Goal: Task Accomplishment & Management: Use online tool/utility

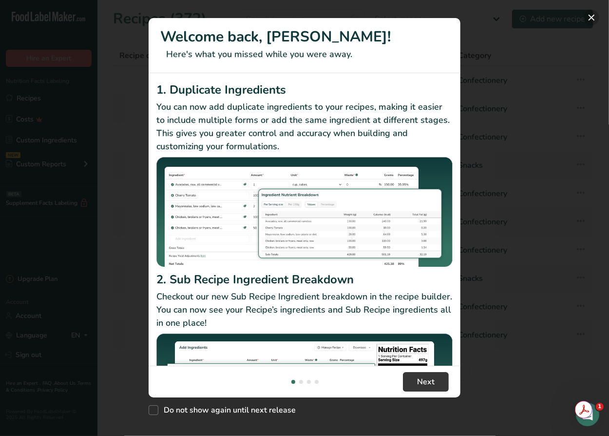
click at [593, 17] on button "New Features" at bounding box center [592, 18] width 16 height 16
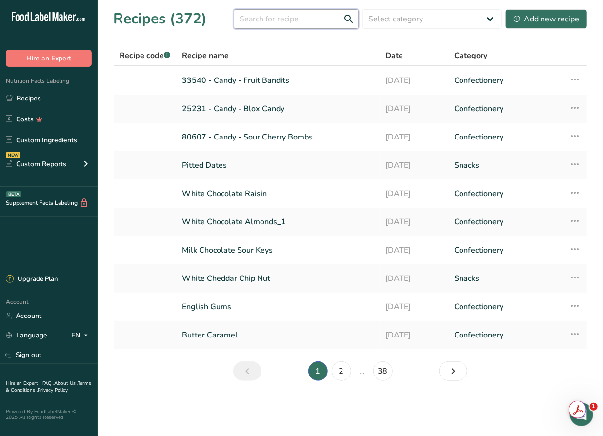
click at [289, 21] on input "text" at bounding box center [296, 19] width 125 height 20
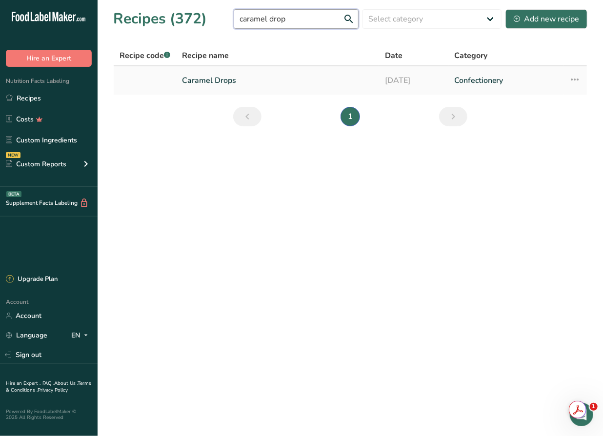
type input "caramel drop"
click at [231, 78] on link "Caramel Drops" at bounding box center [277, 80] width 191 height 20
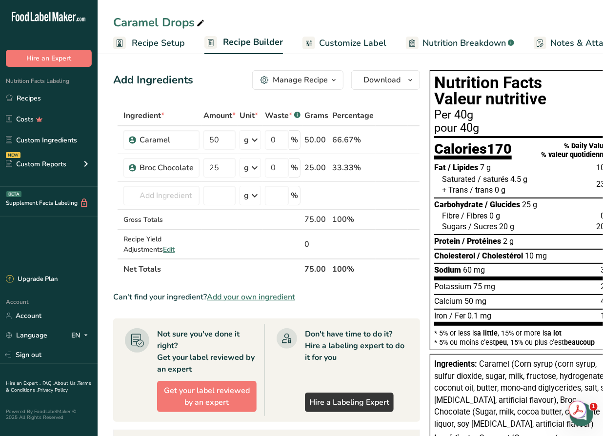
click at [162, 47] on span "Recipe Setup" at bounding box center [158, 43] width 53 height 13
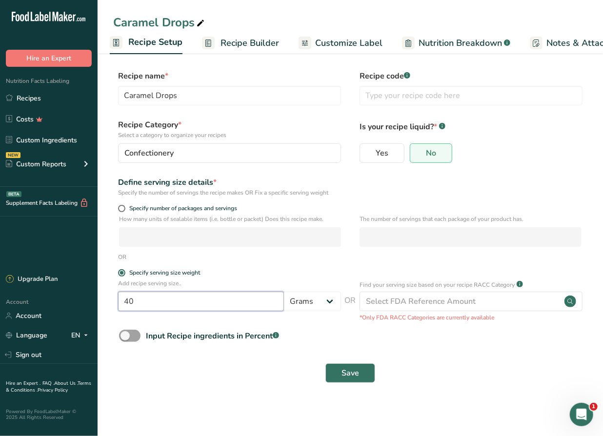
drag, startPoint x: 130, startPoint y: 298, endPoint x: 109, endPoint y: 304, distance: 21.6
click at [109, 304] on section "Recipe name * Caramel Drops Recipe code .a-a{fill:#347362;}.b-a{fill:#fff;} Rec…" at bounding box center [350, 228] width 505 height 354
type input "50"
click at [357, 376] on span "Save" at bounding box center [350, 373] width 18 height 12
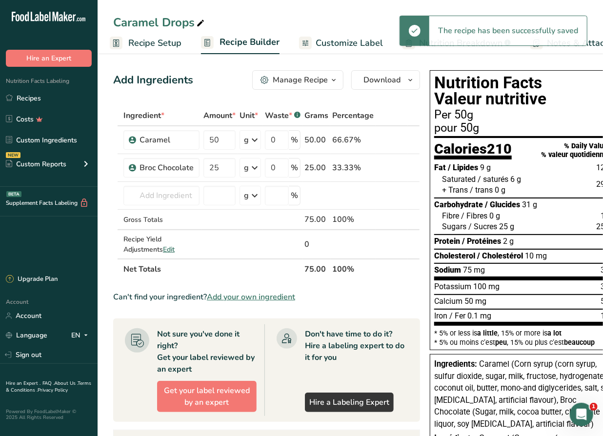
click at [351, 39] on span "Customize Label" at bounding box center [348, 43] width 67 height 13
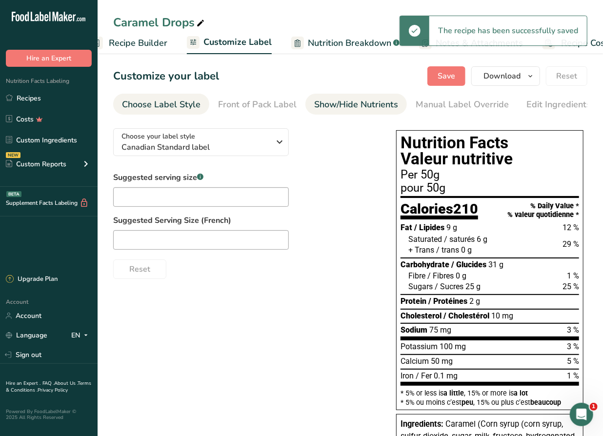
scroll to position [0, 156]
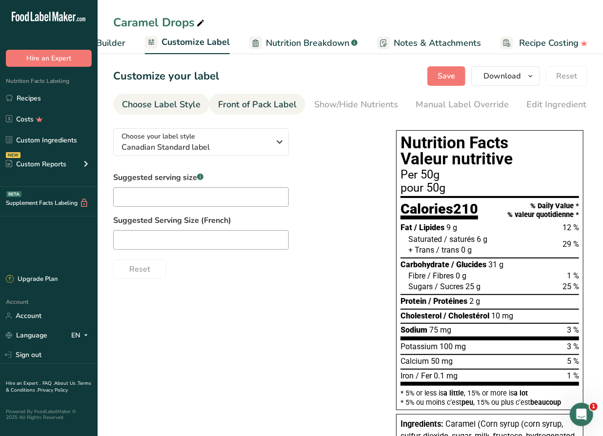
click at [242, 106] on div "Front of Pack Label" at bounding box center [257, 104] width 79 height 13
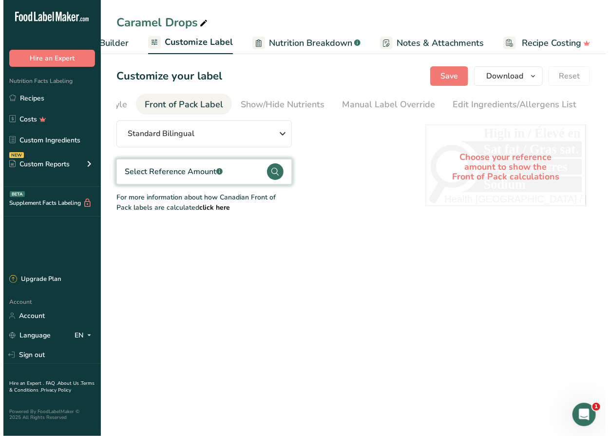
scroll to position [0, 95]
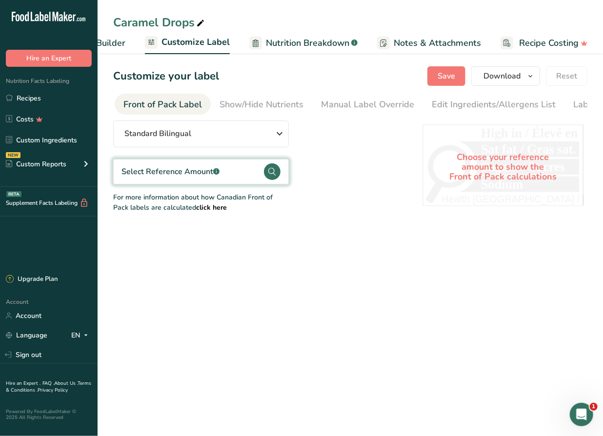
click at [192, 171] on div "Select Reference Amount .a-a{fill:#347362;}.b-a{fill:#fff;}" at bounding box center [170, 172] width 98 height 12
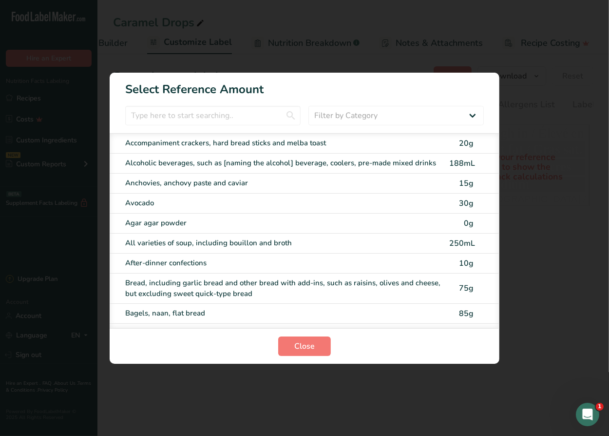
scroll to position [0, 149]
click at [212, 119] on input "FOP Category Selection Modal" at bounding box center [213, 116] width 176 height 20
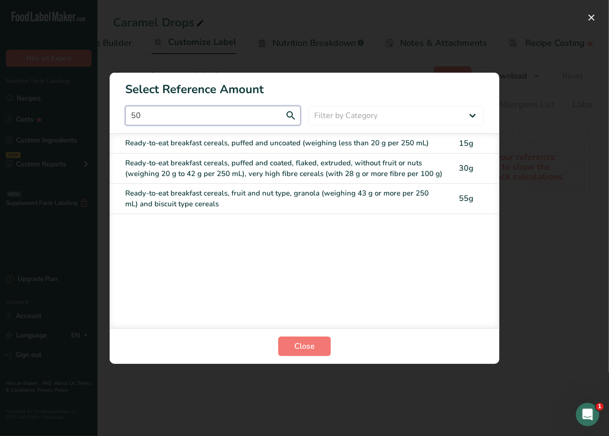
type input "5"
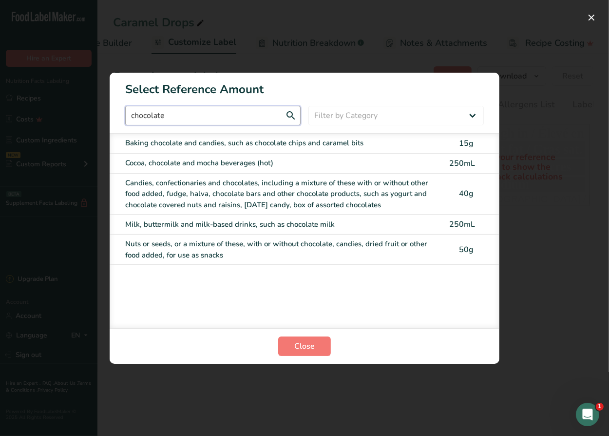
type input "chocolate"
click at [245, 192] on div "Candies, confectionaries and chocolates, including a mixture of these with or w…" at bounding box center [284, 193] width 318 height 33
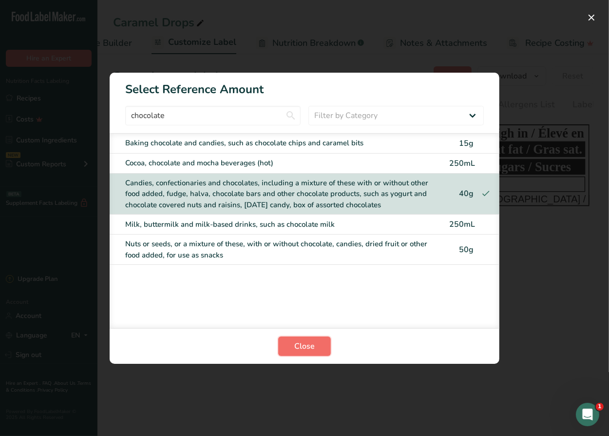
click at [304, 347] on span "Close" at bounding box center [305, 346] width 20 height 12
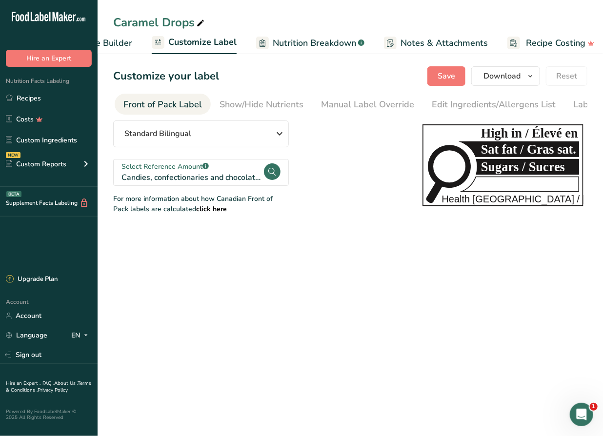
click at [126, 46] on span "Recipe Builder" at bounding box center [103, 43] width 59 height 13
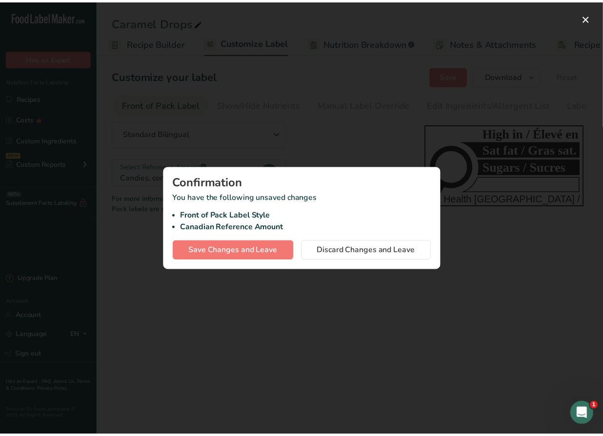
scroll to position [0, 94]
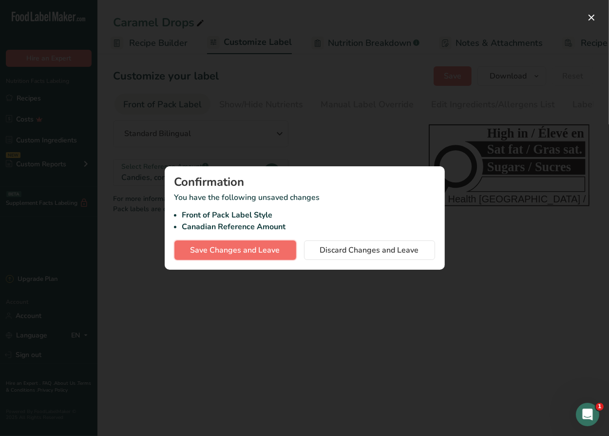
click at [260, 253] on span "Save Changes and Leave" at bounding box center [236, 250] width 90 height 12
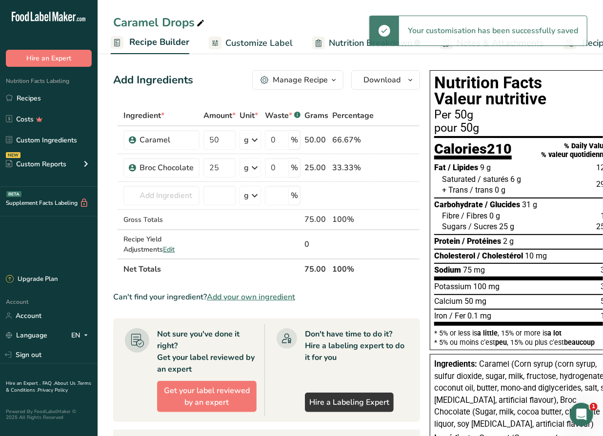
click at [167, 44] on span "Recipe Builder" at bounding box center [159, 42] width 60 height 13
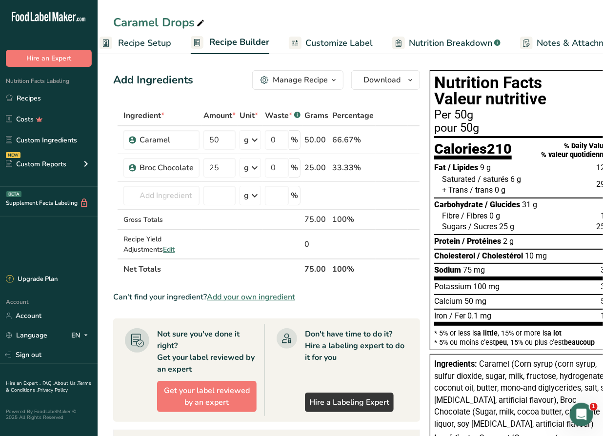
click at [141, 46] on span "Recipe Setup" at bounding box center [144, 43] width 53 height 13
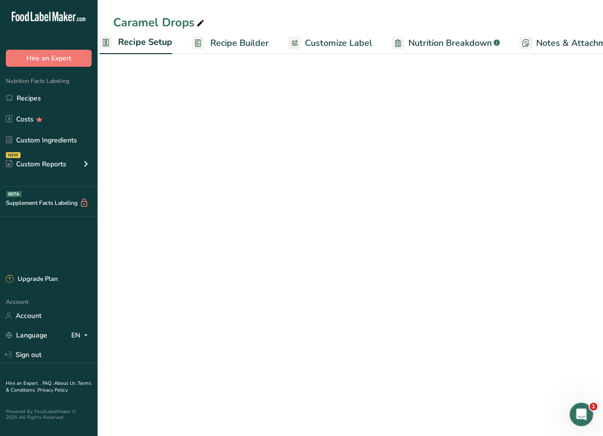
scroll to position [0, 3]
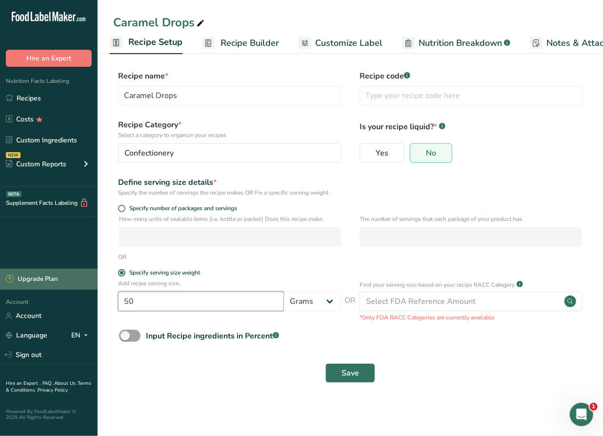
drag, startPoint x: 174, startPoint y: 302, endPoint x: 88, endPoint y: 278, distance: 89.2
click at [96, 297] on div ".a-20{fill:#fff;} Hire an Expert Nutrition Facts Labeling Recipes Costs Custom …" at bounding box center [301, 218] width 603 height 436
type input "40"
click at [342, 371] on div "Save" at bounding box center [350, 372] width 474 height 31
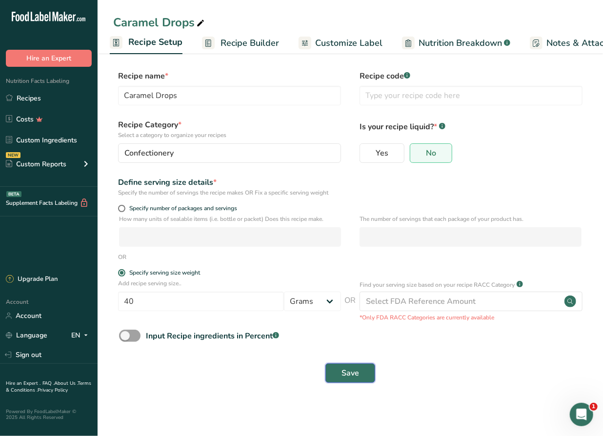
click at [344, 373] on span "Save" at bounding box center [350, 373] width 18 height 12
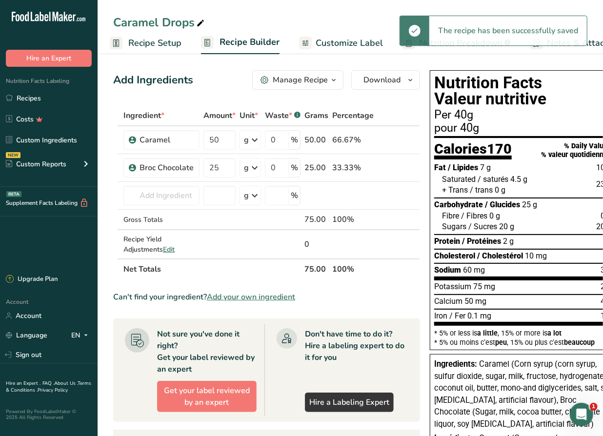
click at [329, 40] on span "Customize Label" at bounding box center [348, 43] width 67 height 13
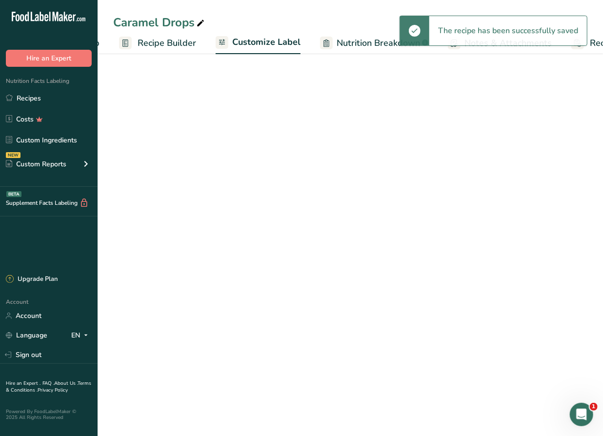
scroll to position [0, 156]
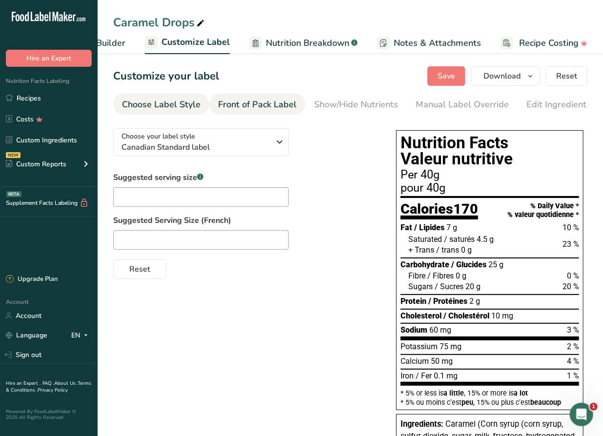
click at [271, 108] on div "Front of Pack Label" at bounding box center [257, 104] width 79 height 13
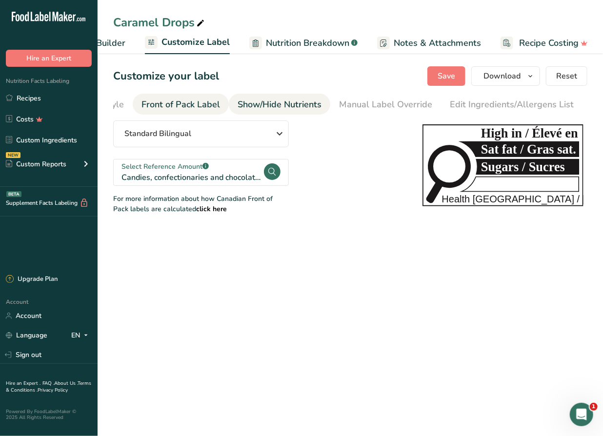
scroll to position [0, 95]
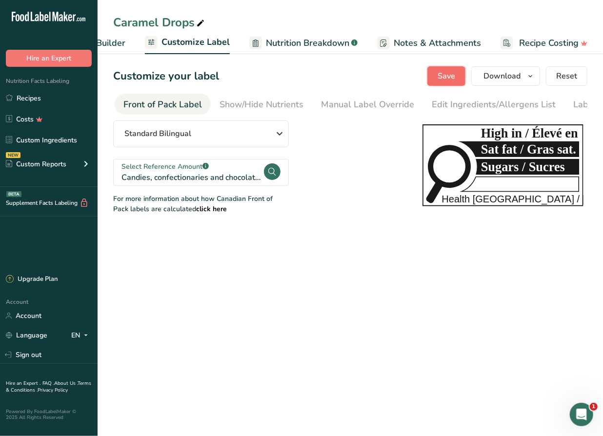
click at [445, 76] on span "Save" at bounding box center [446, 76] width 18 height 12
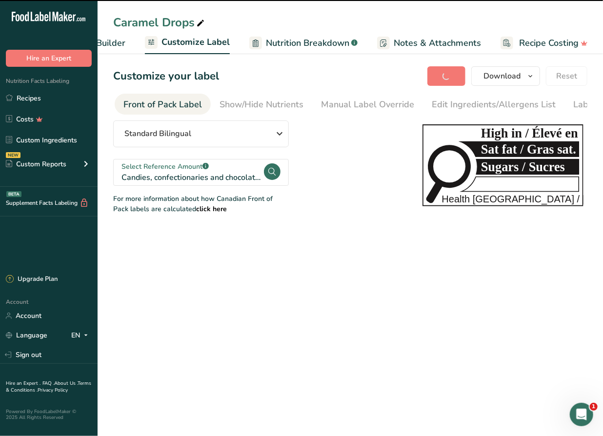
drag, startPoint x: 114, startPoint y: 42, endPoint x: 156, endPoint y: 55, distance: 43.5
click at [115, 42] on span "Recipe Builder" at bounding box center [96, 43] width 59 height 13
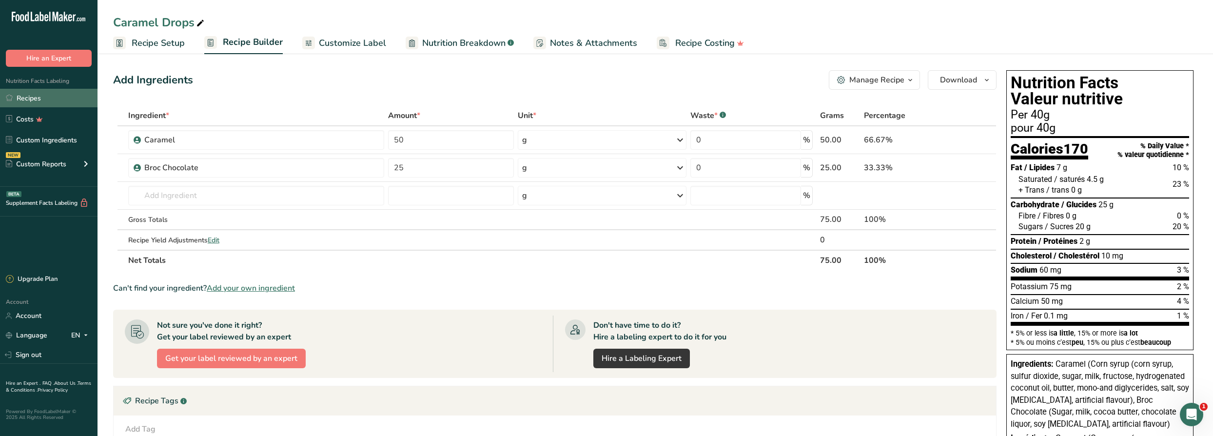
click at [67, 94] on link "Recipes" at bounding box center [49, 98] width 98 height 19
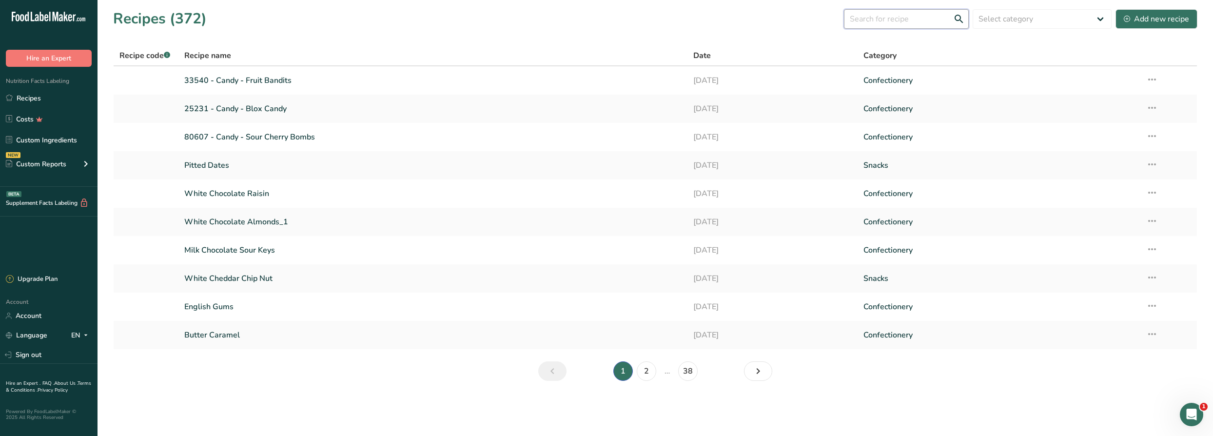
click at [602, 19] on input "text" at bounding box center [906, 19] width 125 height 20
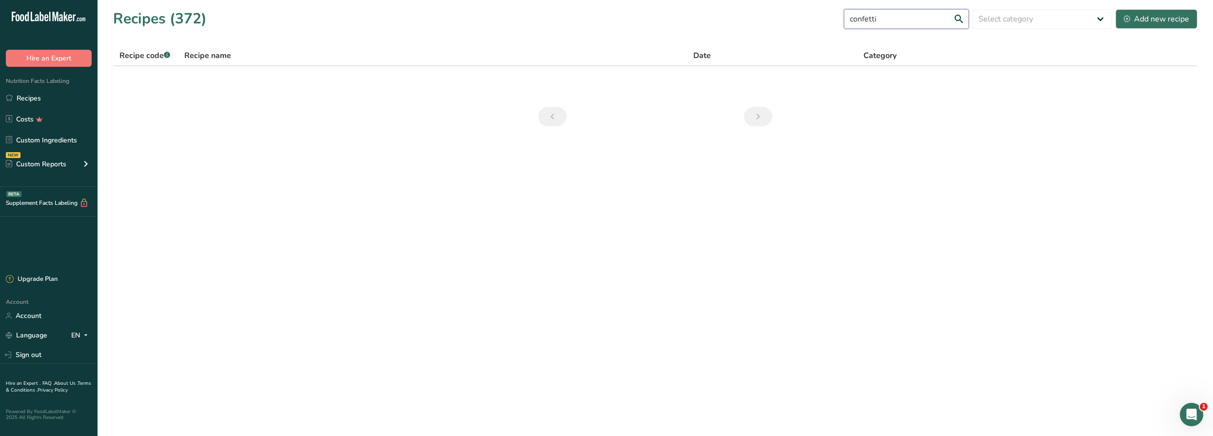
drag, startPoint x: 868, startPoint y: 15, endPoint x: 844, endPoint y: 15, distance: 24.9
click at [602, 15] on div "Recipes (372) confetti Select category All Baked Goods [GEOGRAPHIC_DATA] Confec…" at bounding box center [655, 19] width 1084 height 22
type input "peanut butter"
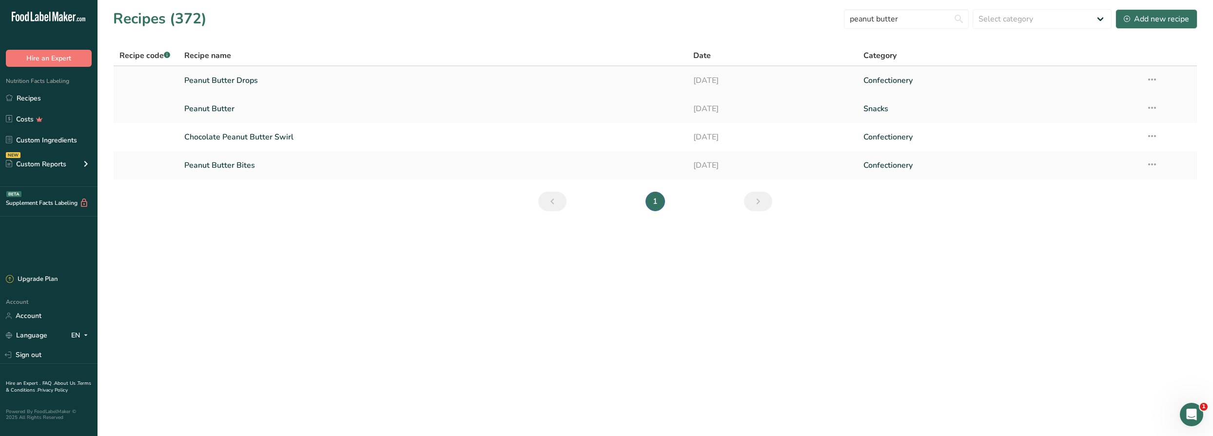
click at [244, 79] on link "Peanut Butter Drops" at bounding box center [433, 80] width 498 height 20
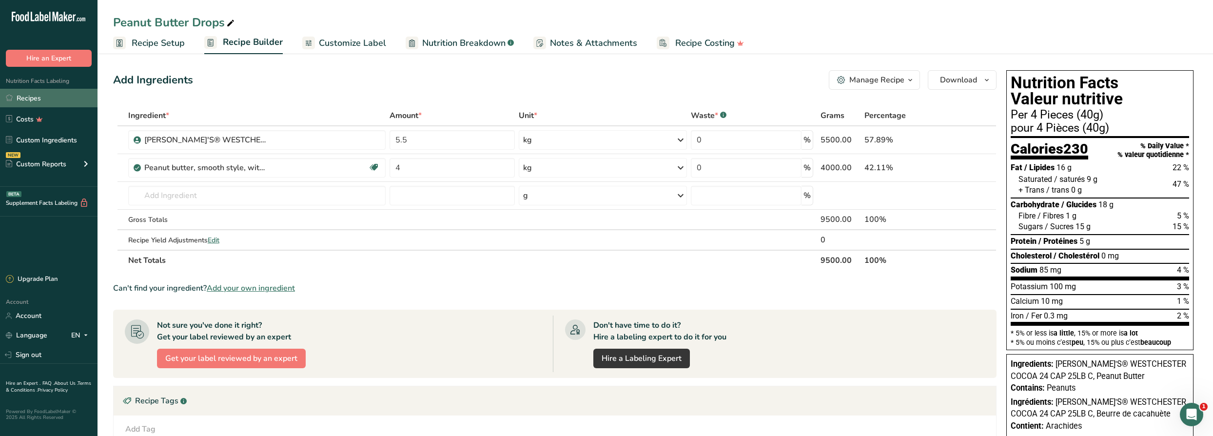
click at [40, 94] on link "Recipes" at bounding box center [49, 98] width 98 height 19
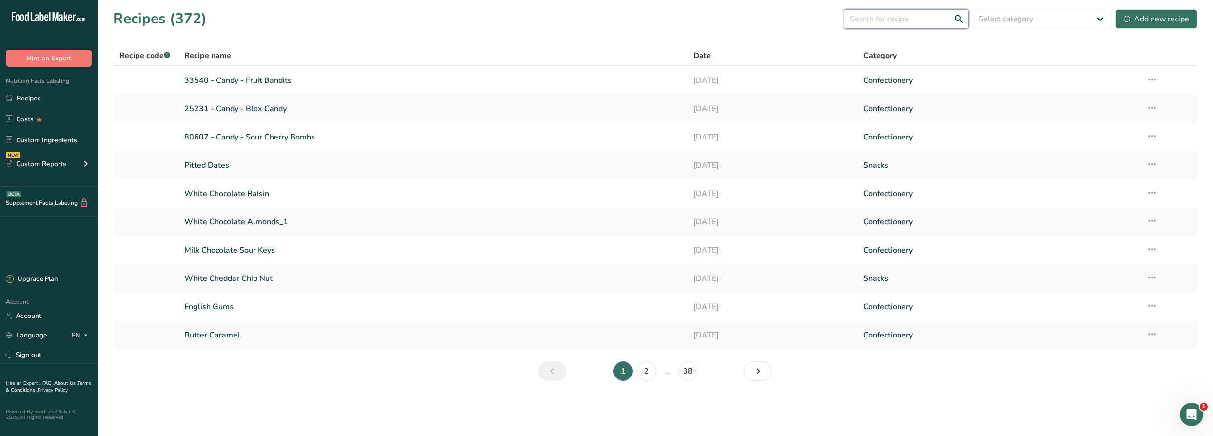
click at [602, 21] on input "text" at bounding box center [906, 19] width 125 height 20
type input "c"
type input "caramel"
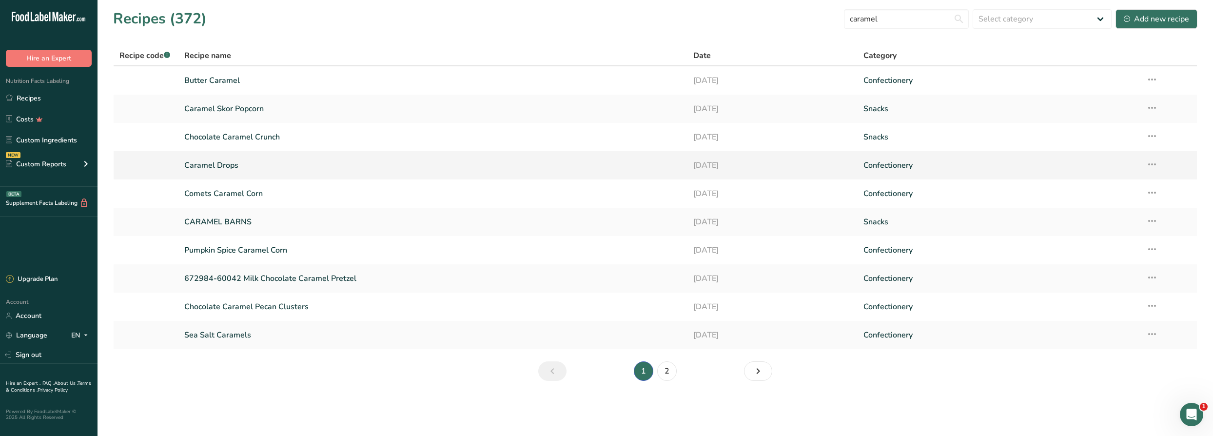
click at [256, 168] on link "Caramel Drops" at bounding box center [433, 165] width 498 height 20
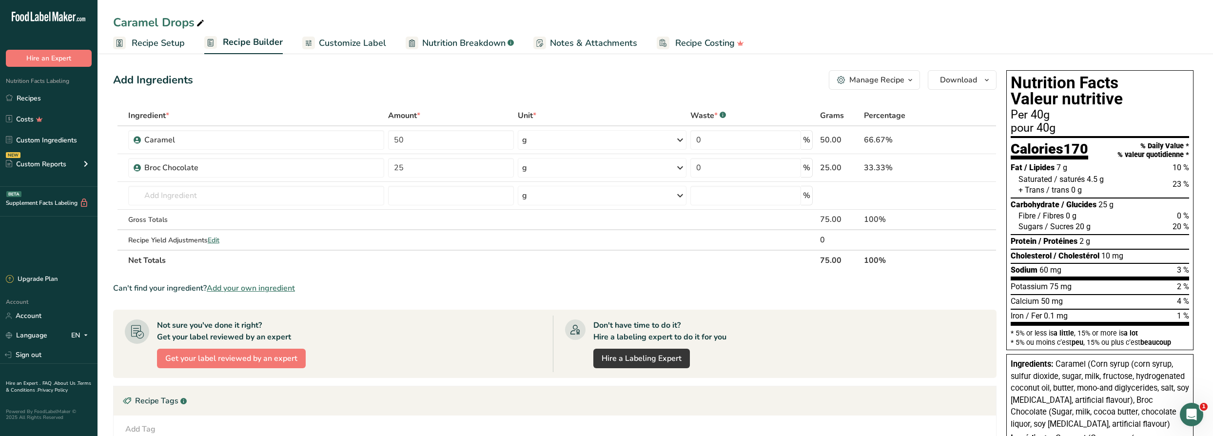
click at [157, 41] on span "Recipe Setup" at bounding box center [158, 43] width 53 height 13
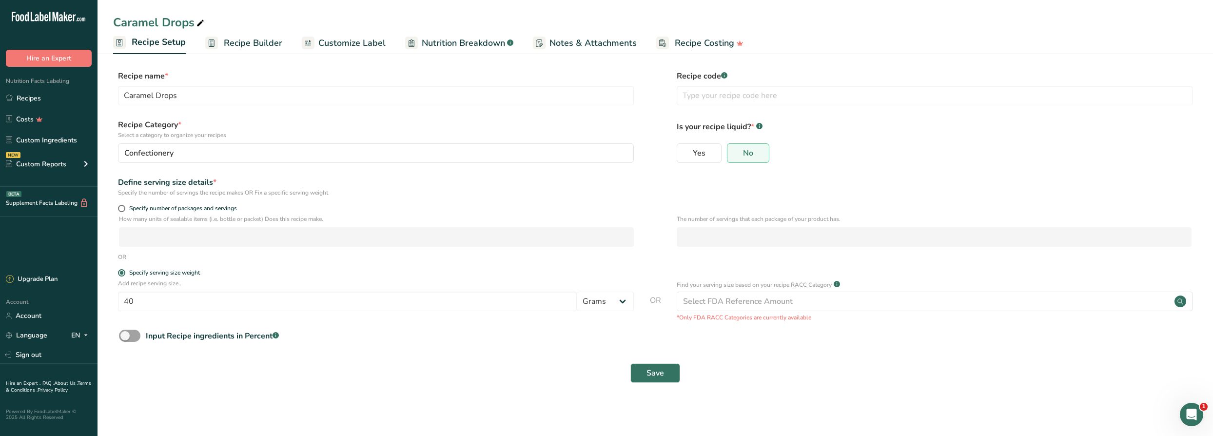
click at [339, 46] on span "Customize Label" at bounding box center [351, 43] width 67 height 13
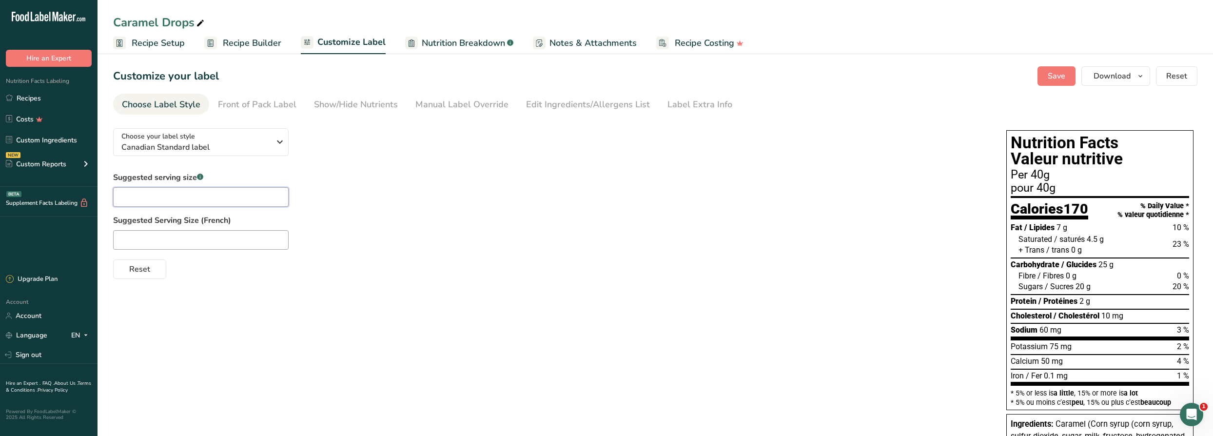
click at [168, 195] on input "text" at bounding box center [201, 197] width 176 height 20
type input "4 Pieces"
click at [187, 235] on input "text" at bounding box center [201, 240] width 176 height 20
paste input "pièces"
type input "4 pièces"
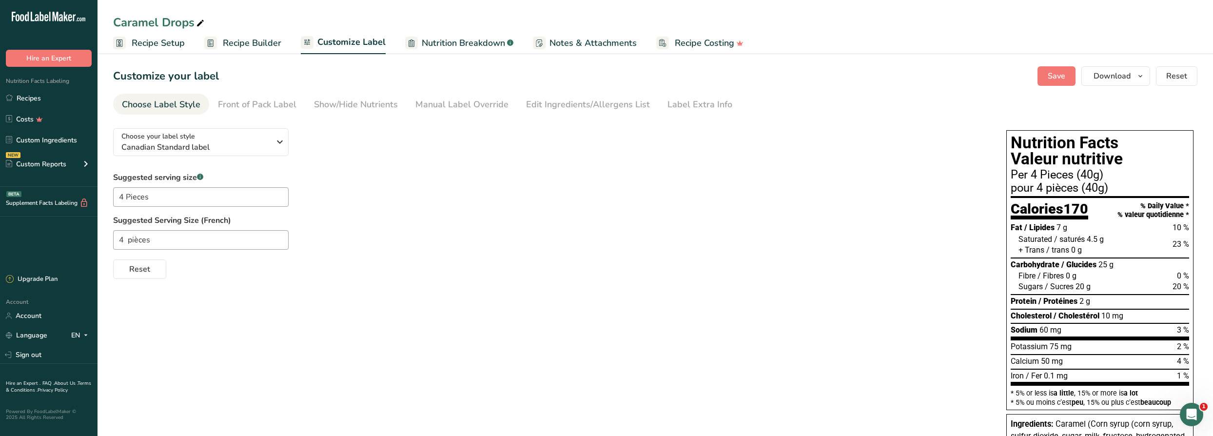
click at [218, 324] on div "Choose your label style Canadian Standard label USA (FDA) Standard FDA label Ta…" at bounding box center [655, 349] width 1084 height 458
click at [602, 80] on span "Save" at bounding box center [1057, 76] width 18 height 12
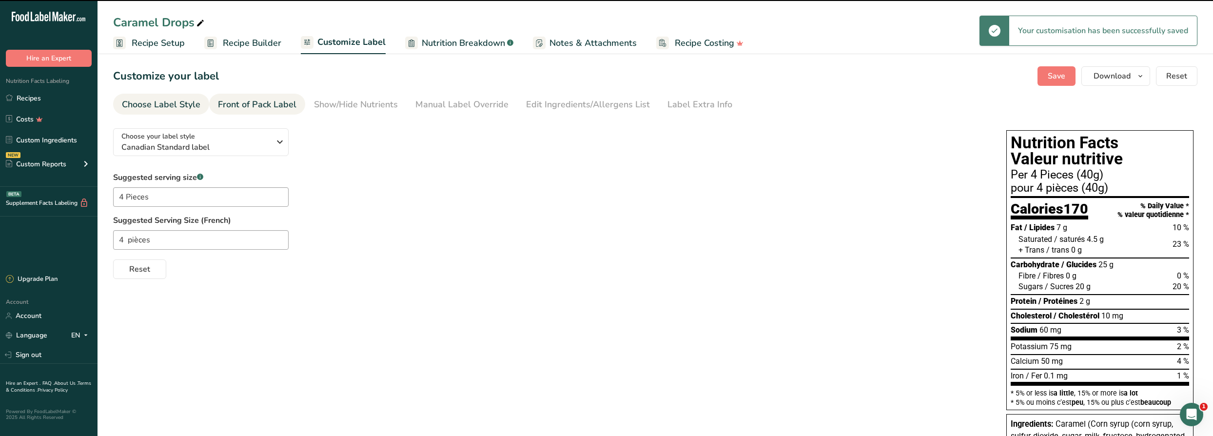
click at [257, 96] on link "Front of Pack Label" at bounding box center [257, 105] width 79 height 22
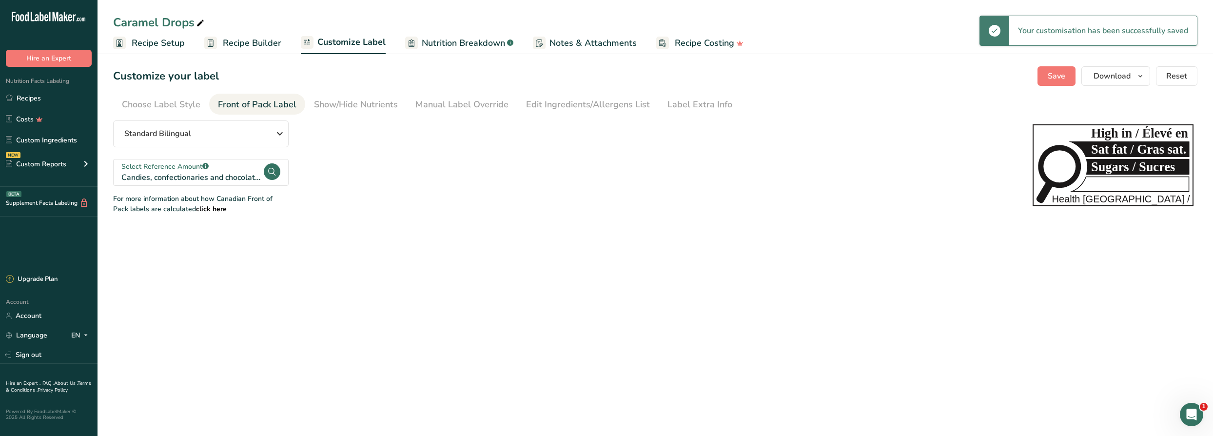
click at [225, 42] on span "Recipe Builder" at bounding box center [252, 43] width 59 height 13
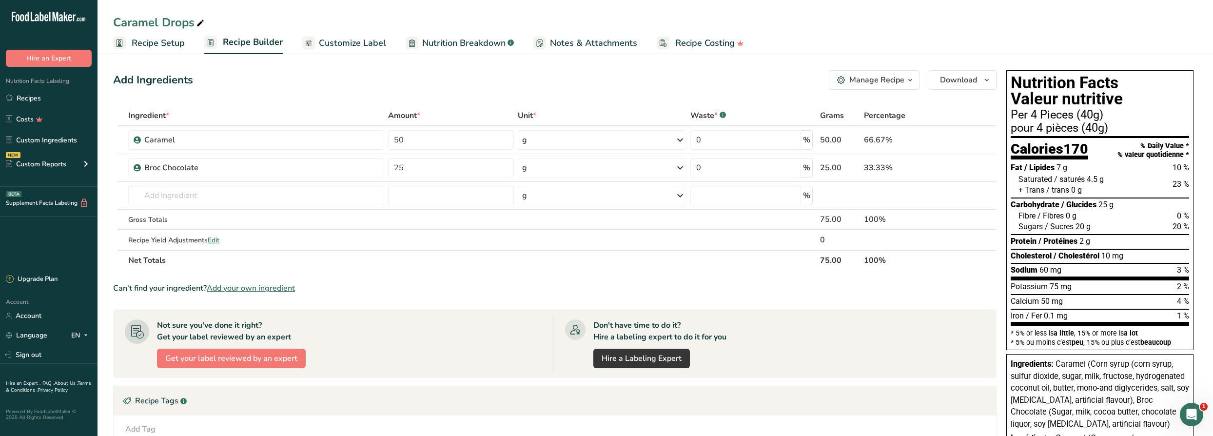
click at [602, 78] on div "Manage Recipe" at bounding box center [876, 80] width 55 height 12
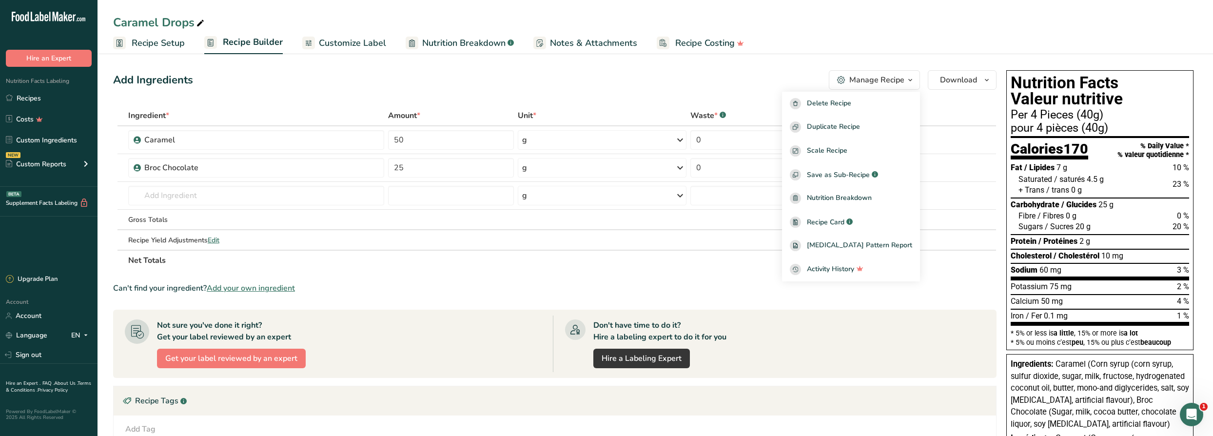
click at [602, 84] on div "Manage Recipe" at bounding box center [876, 80] width 55 height 12
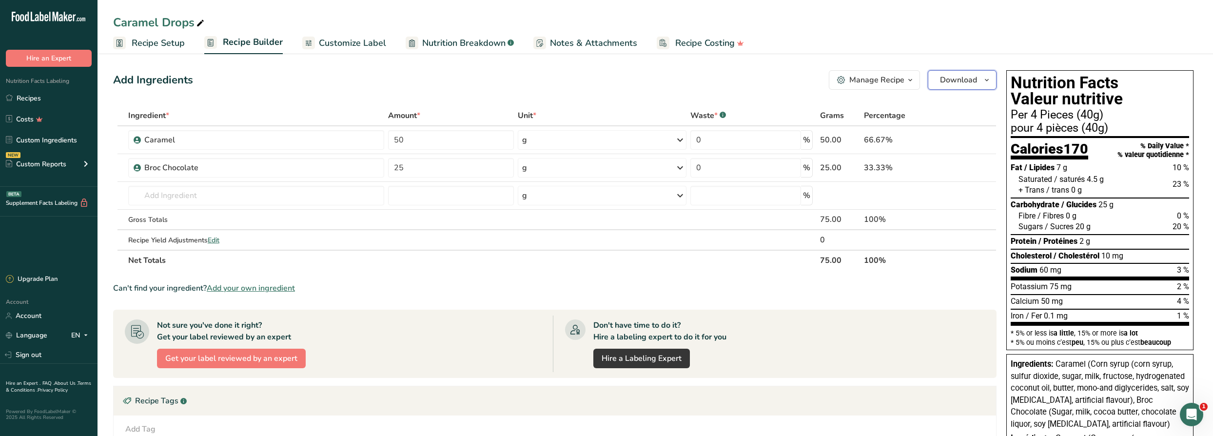
click at [602, 85] on span "Download" at bounding box center [958, 80] width 37 height 12
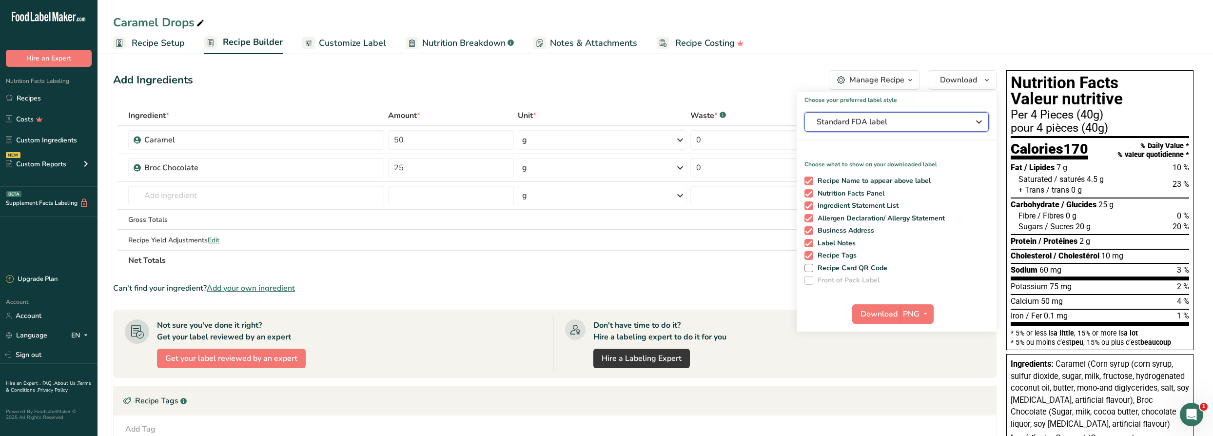
click at [602, 120] on span "Standard FDA label" at bounding box center [890, 122] width 146 height 12
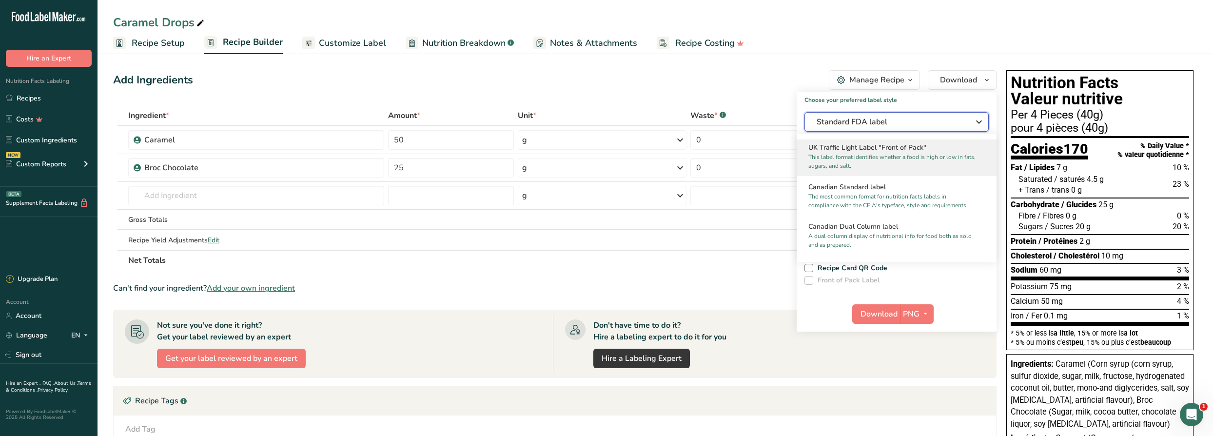
scroll to position [354, 0]
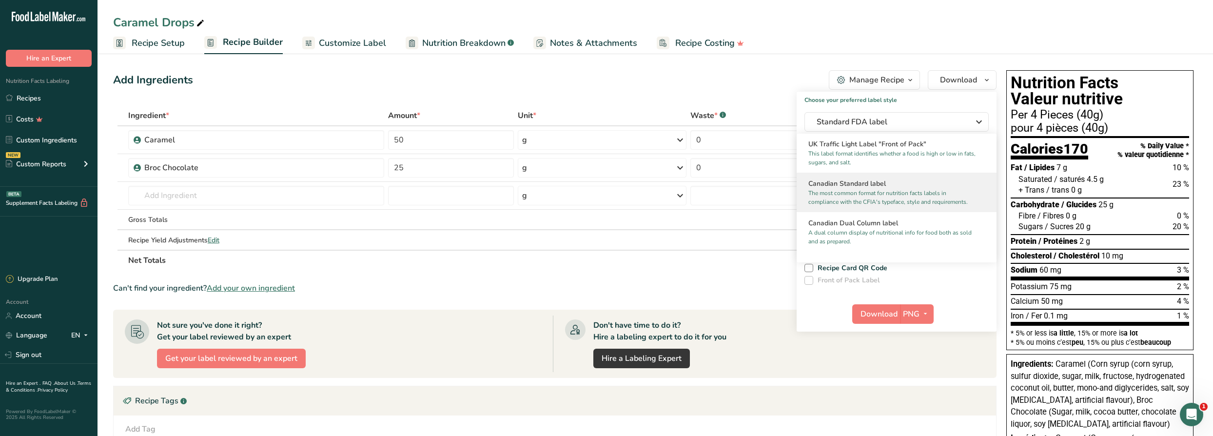
click at [602, 200] on p "The most common format for nutrition facts labels in compliance with the CFIA's…" at bounding box center [892, 198] width 168 height 18
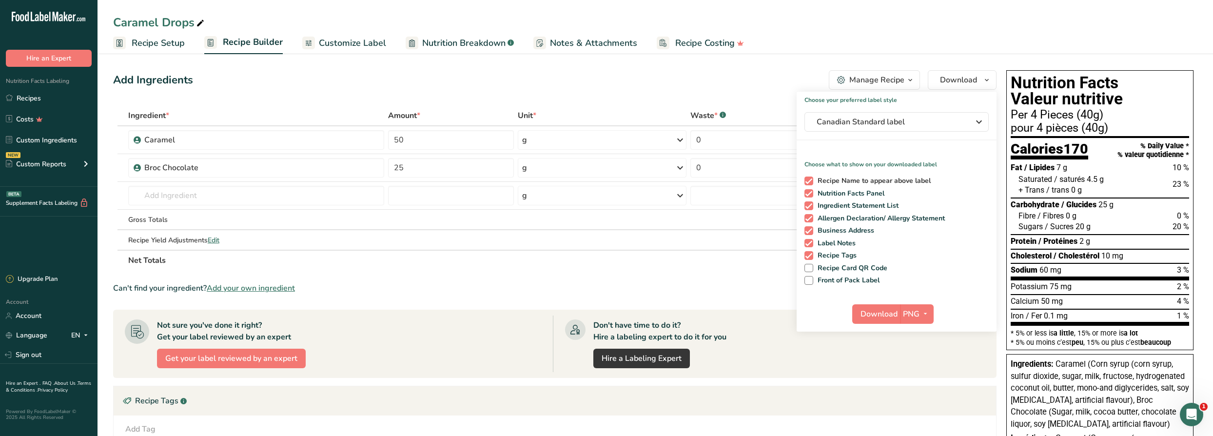
click at [602, 174] on div "Recipe Name to appear above label Nutrition Facts Panel Ingredient Statement Li…" at bounding box center [897, 229] width 200 height 112
click at [602, 181] on span "Recipe Name to appear above label" at bounding box center [872, 181] width 118 height 9
click at [602, 181] on input "Recipe Name to appear above label" at bounding box center [808, 180] width 6 height 6
checkbox input "false"
click at [602, 202] on span "Ingredient Statement List" at bounding box center [856, 205] width 86 height 9
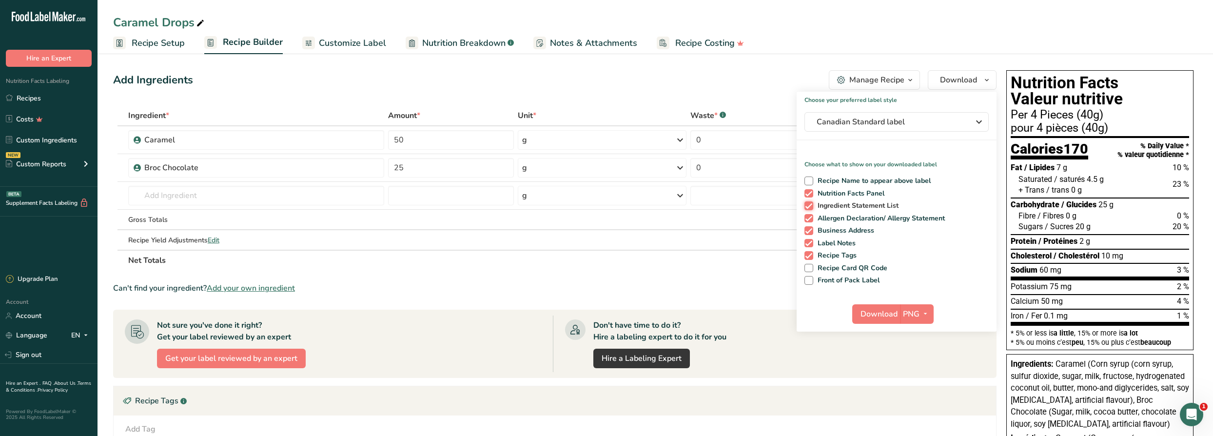
click at [602, 202] on input "Ingredient Statement List" at bounding box center [808, 205] width 6 height 6
checkbox input "false"
drag, startPoint x: 852, startPoint y: 213, endPoint x: 848, endPoint y: 226, distance: 13.6
click at [602, 213] on div "Recipe Name to appear above label Nutrition Facts Panel Ingredient Statement Li…" at bounding box center [897, 229] width 200 height 112
click at [602, 230] on span "Business Address" at bounding box center [843, 230] width 61 height 9
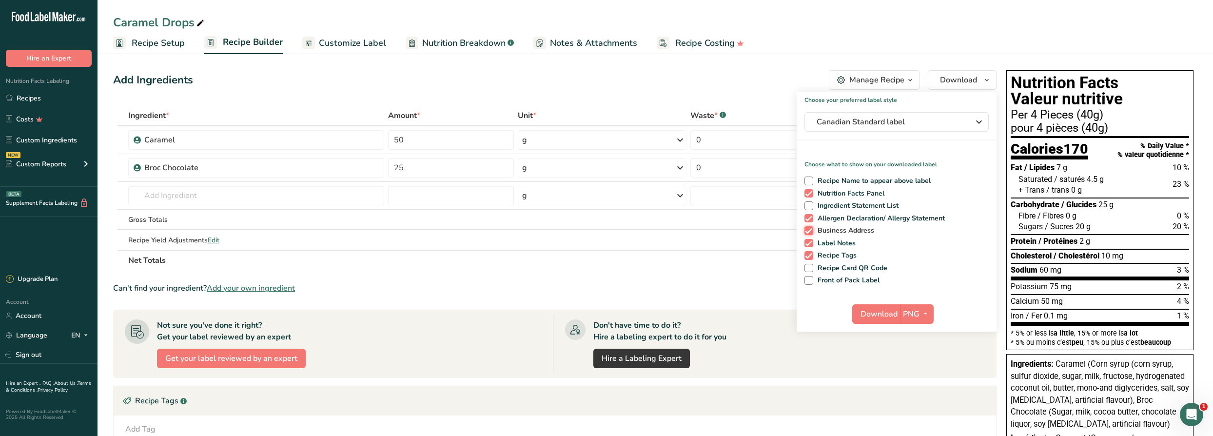
click at [602, 230] on input "Business Address" at bounding box center [808, 230] width 6 height 6
checkbox input "false"
click at [602, 217] on span "Allergen Declaration/ Allergy Statement" at bounding box center [879, 218] width 132 height 9
click at [602, 217] on input "Allergen Declaration/ Allergy Statement" at bounding box center [808, 218] width 6 height 6
checkbox input "false"
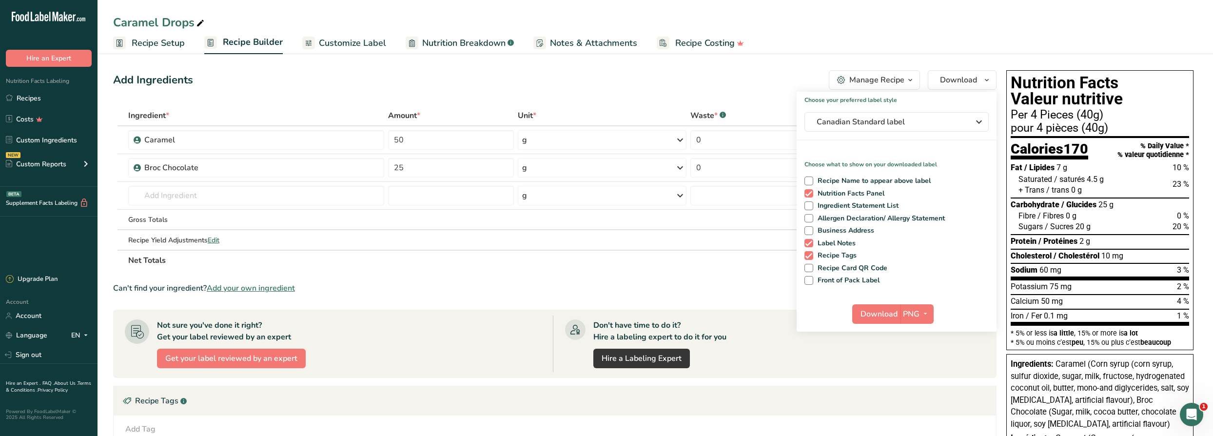
click at [602, 236] on div "Recipe Name to appear above label Nutrition Facts Panel Ingredient Statement Li…" at bounding box center [897, 229] width 200 height 112
click at [602, 252] on span "Recipe Tags" at bounding box center [835, 255] width 44 height 9
click at [602, 252] on input "Recipe Tags" at bounding box center [808, 255] width 6 height 6
checkbox input "false"
click at [602, 240] on span "Label Notes" at bounding box center [834, 243] width 43 height 9
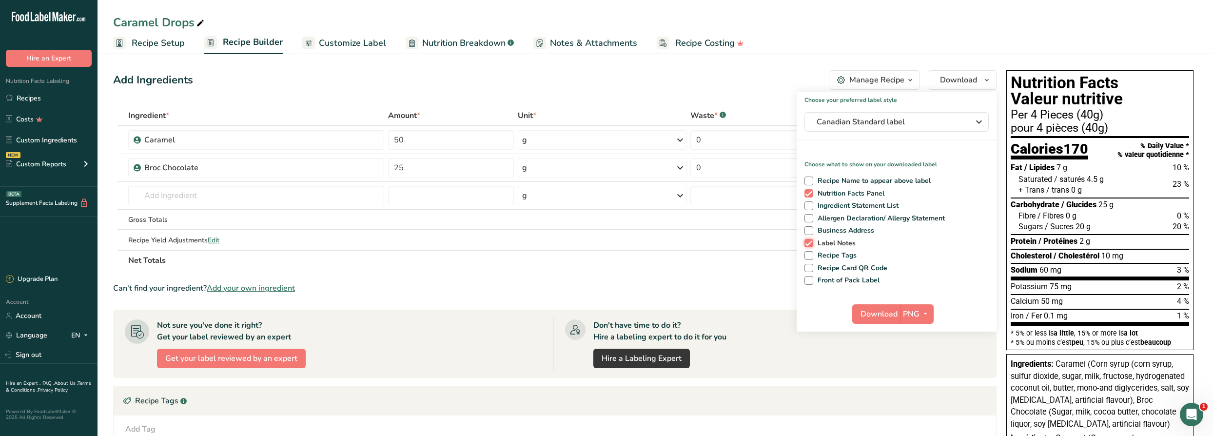
click at [602, 240] on input "Label Notes" at bounding box center [808, 243] width 6 height 6
checkbox input "false"
click at [602, 287] on div "Choose your preferred label style Canadian Standard label Standard FDA label Th…" at bounding box center [897, 212] width 200 height 240
click at [602, 280] on span "Front of Pack Label" at bounding box center [846, 280] width 67 height 9
click at [602, 280] on input "Front of Pack Label" at bounding box center [808, 280] width 6 height 6
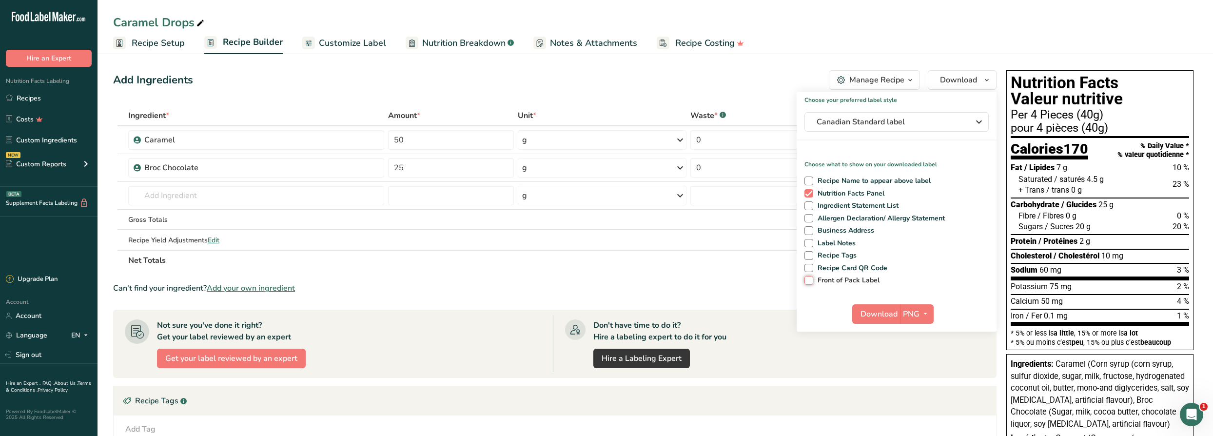
checkbox input "true"
click at [602, 315] on span "Download" at bounding box center [879, 314] width 37 height 12
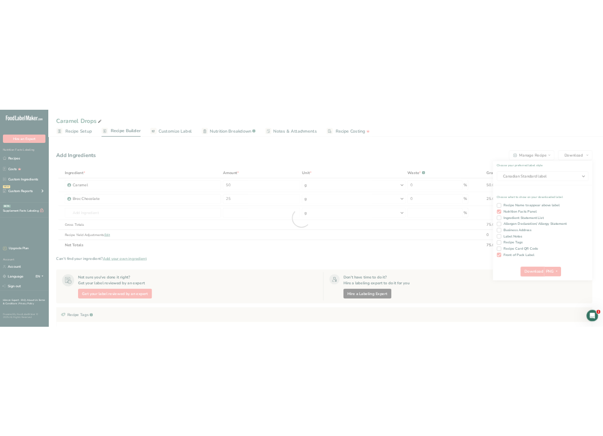
scroll to position [0, 0]
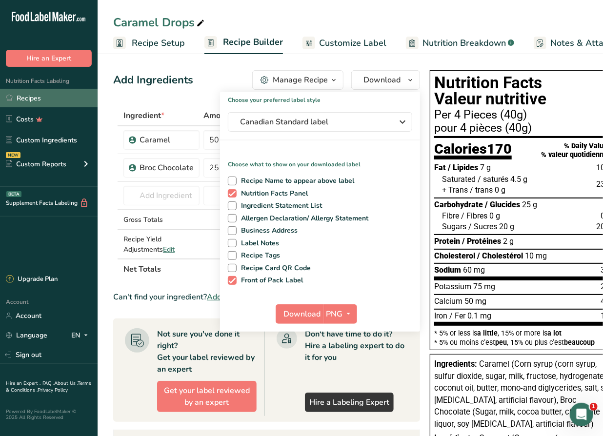
click at [52, 102] on link "Recipes" at bounding box center [49, 98] width 98 height 19
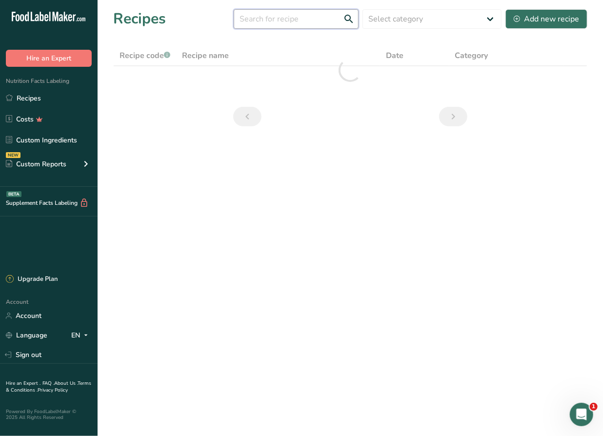
click at [308, 16] on input "text" at bounding box center [296, 19] width 125 height 20
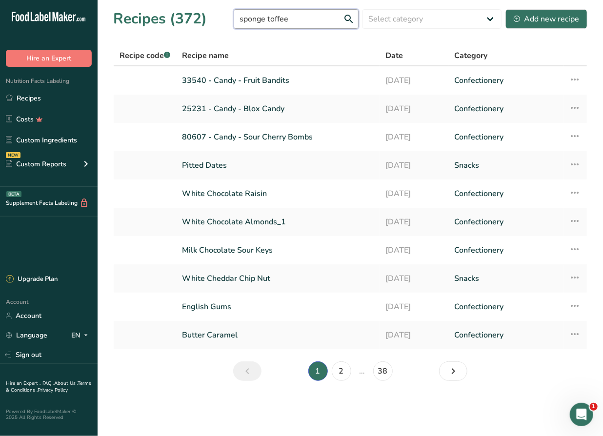
type input "sponge toffee"
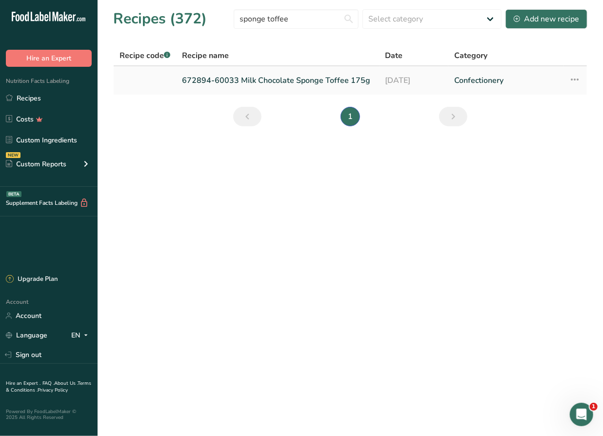
click at [300, 79] on link "672894-60033 Milk Chocolate Sponge Toffee 175g" at bounding box center [278, 80] width 192 height 20
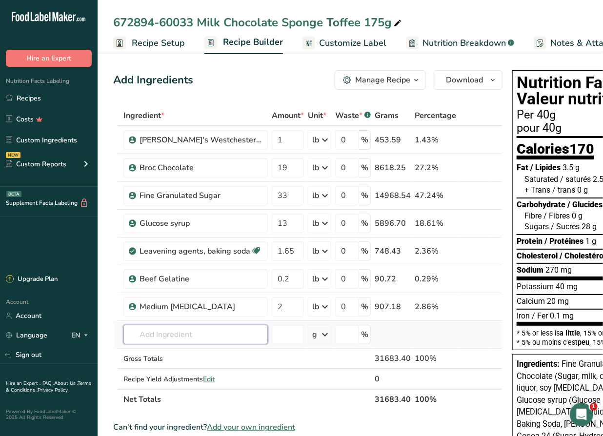
click at [183, 334] on input "text" at bounding box center [195, 335] width 144 height 20
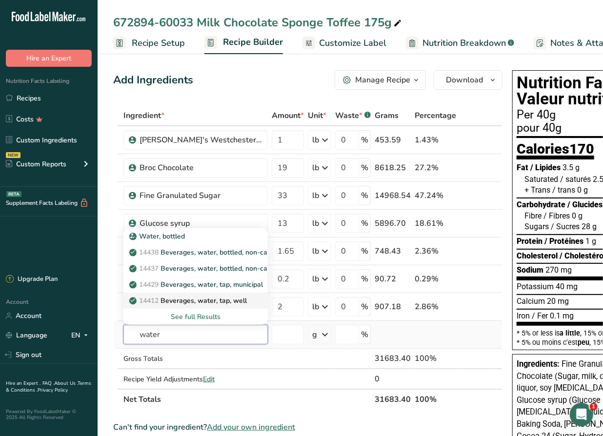
type input "water"
click at [201, 302] on p "14412 [GEOGRAPHIC_DATA], water, tap, well" at bounding box center [189, 300] width 116 height 10
type input "Beverages, water, tap, well"
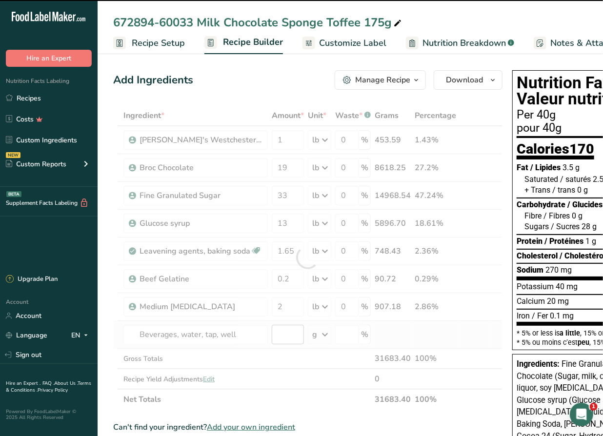
type input "0"
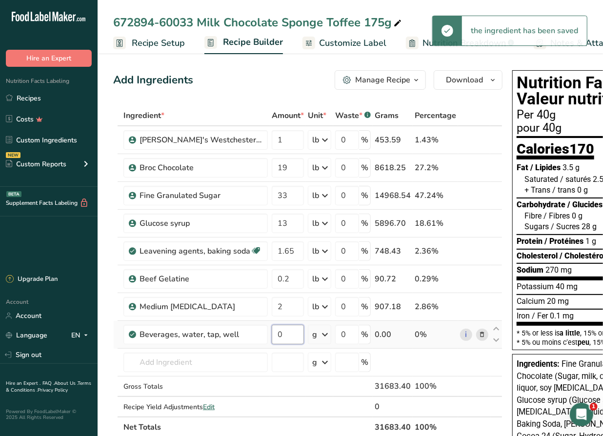
click at [281, 336] on input "0" at bounding box center [288, 335] width 32 height 20
click at [270, 336] on td "0" at bounding box center [288, 335] width 36 height 28
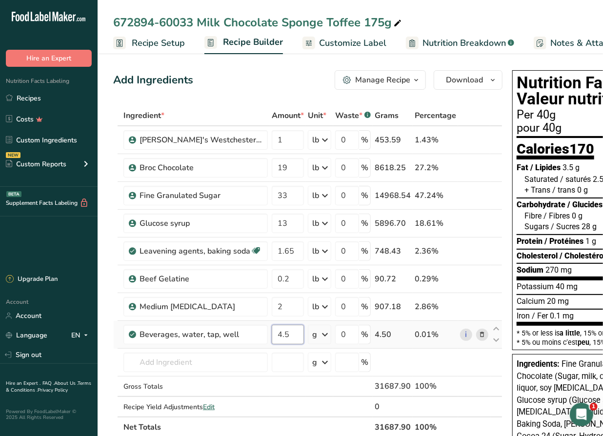
type input "4.5"
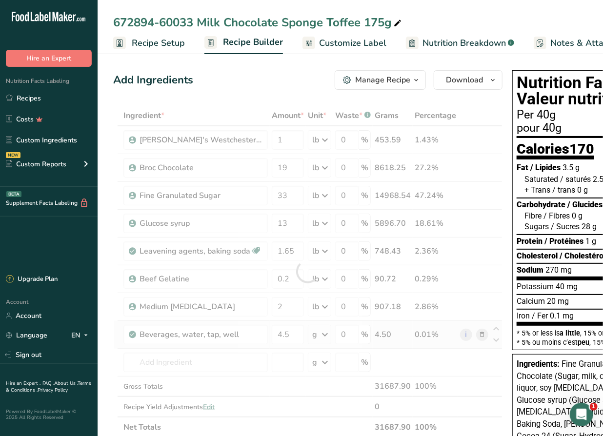
click at [322, 337] on div "Ingredient * Amount * Unit * Waste * .a-a{fill:#347362;}.b-a{fill:#fff;} Grams …" at bounding box center [307, 271] width 389 height 332
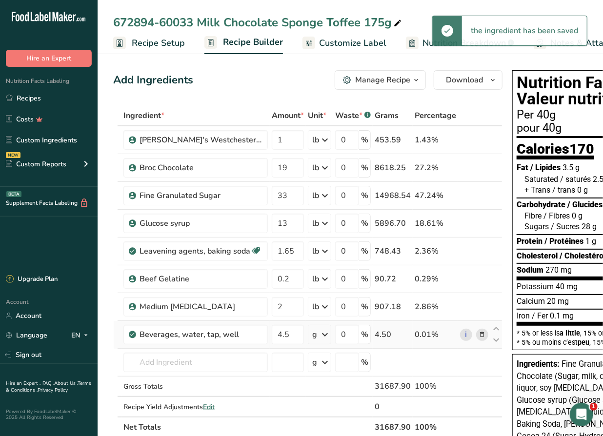
click at [314, 334] on div "g" at bounding box center [314, 335] width 5 height 12
click at [336, 394] on div "1 liter" at bounding box center [355, 396] width 82 height 14
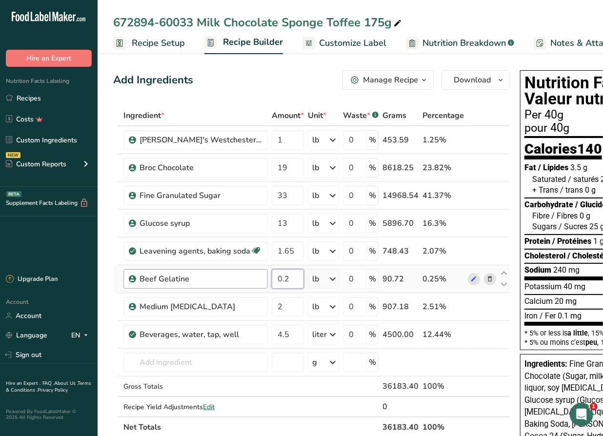
drag, startPoint x: 290, startPoint y: 277, endPoint x: 247, endPoint y: 280, distance: 43.0
click at [247, 280] on tr "Beef Gelatine 0.2 lb Weight Units g kg mg See more Volume Units l Volume units …" at bounding box center [312, 279] width 396 height 28
type input "90"
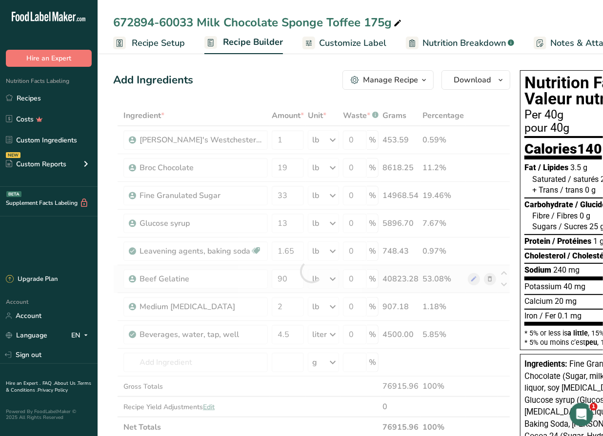
click at [321, 278] on div "Ingredient * Amount * Unit * Waste * .a-a{fill:#347362;}.b-a{fill:#fff;} Grams …" at bounding box center [311, 271] width 397 height 332
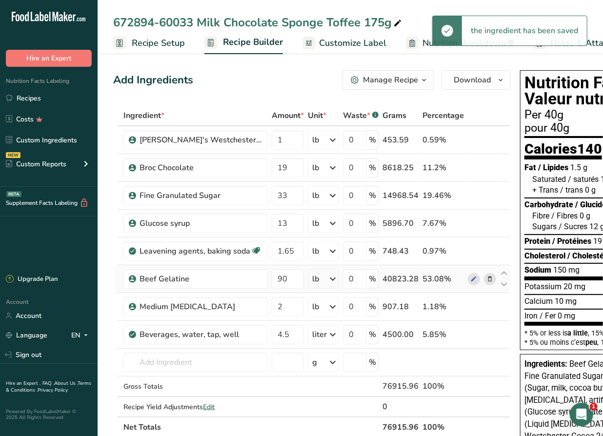
click at [319, 279] on div "lb" at bounding box center [323, 279] width 31 height 20
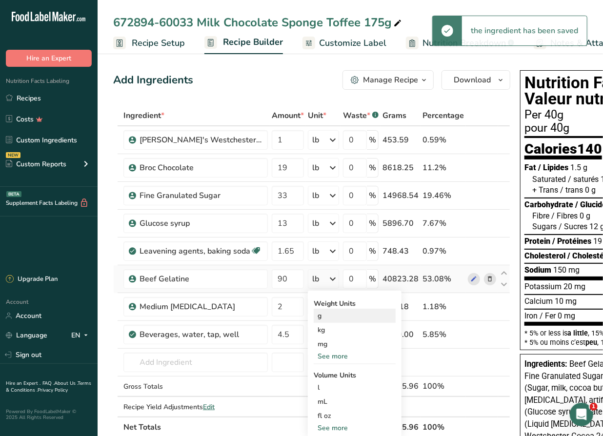
click at [330, 317] on div "g" at bounding box center [355, 316] width 82 height 14
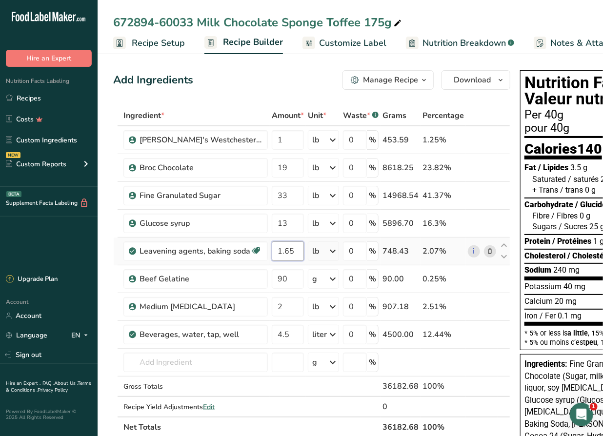
drag, startPoint x: 293, startPoint y: 249, endPoint x: 266, endPoint y: 250, distance: 26.8
click at [266, 250] on tr "Leavening agents, baking soda Dairy free Gluten free Vegan Vegetarian Soy free …" at bounding box center [312, 251] width 396 height 28
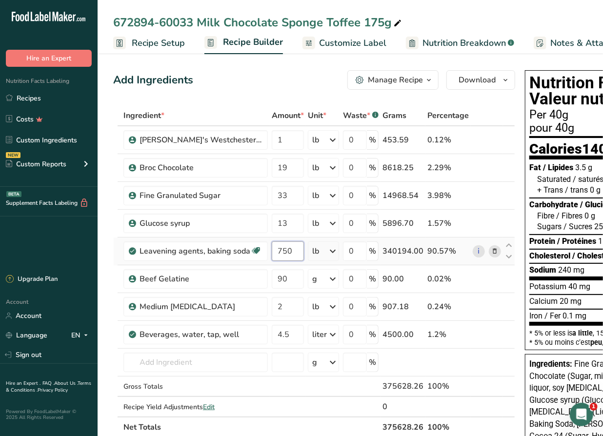
type input "750"
click at [319, 249] on div "Ingredient * Amount * Unit * Waste * .a-a{fill:#347362;}.b-a{fill:#fff;} Grams …" at bounding box center [314, 271] width 402 height 332
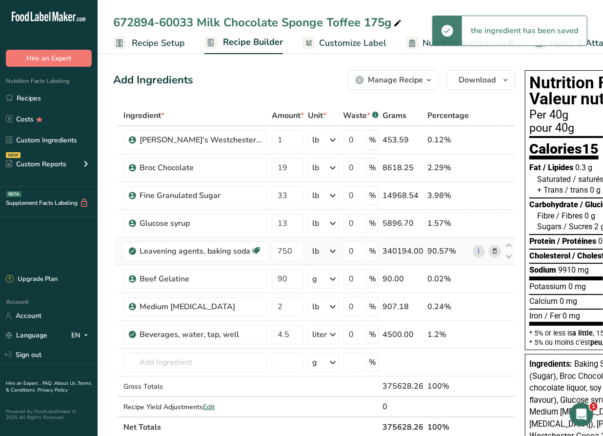
click at [321, 252] on div "lb" at bounding box center [323, 251] width 31 height 20
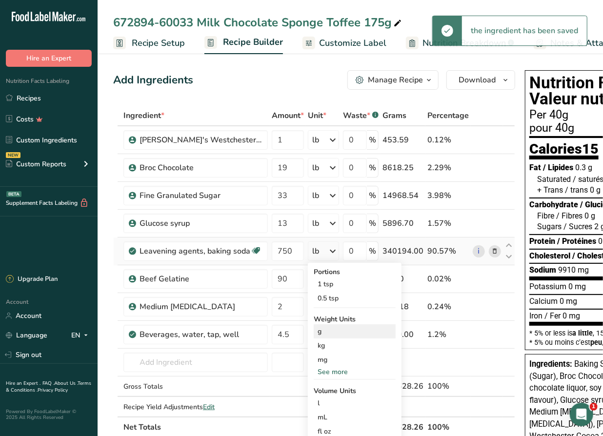
click at [331, 334] on div "g" at bounding box center [355, 331] width 82 height 14
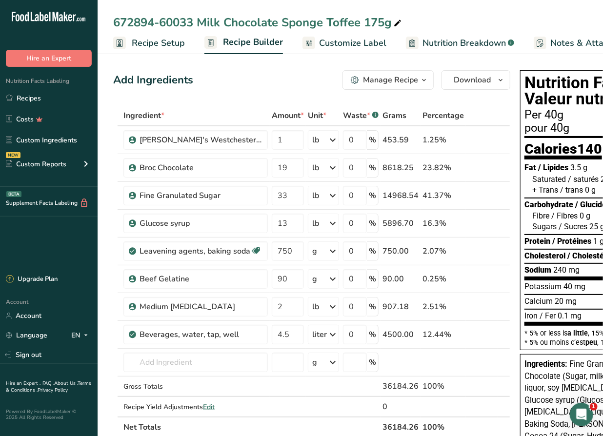
click at [347, 45] on span "Customize Label" at bounding box center [352, 43] width 67 height 13
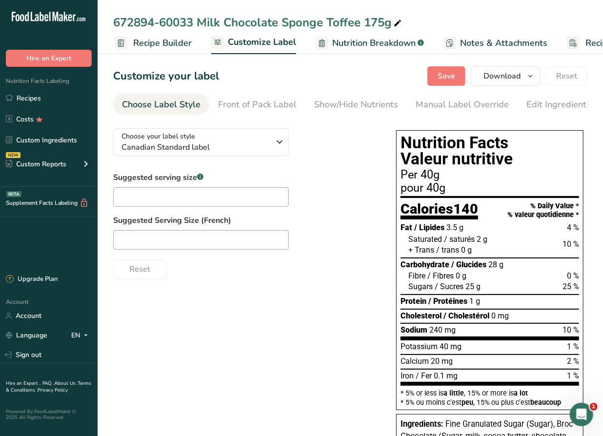
scroll to position [0, 156]
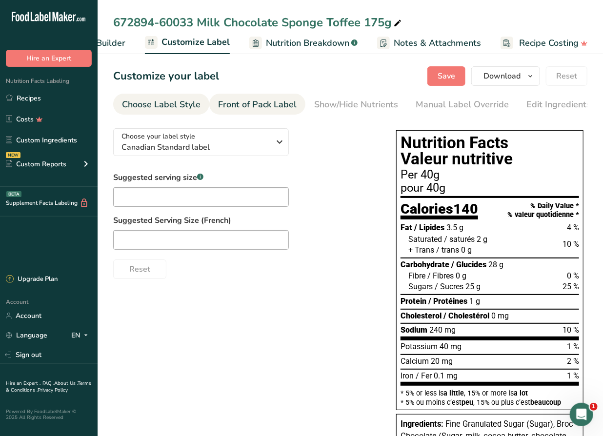
click at [266, 98] on div "Front of Pack Label" at bounding box center [257, 104] width 79 height 13
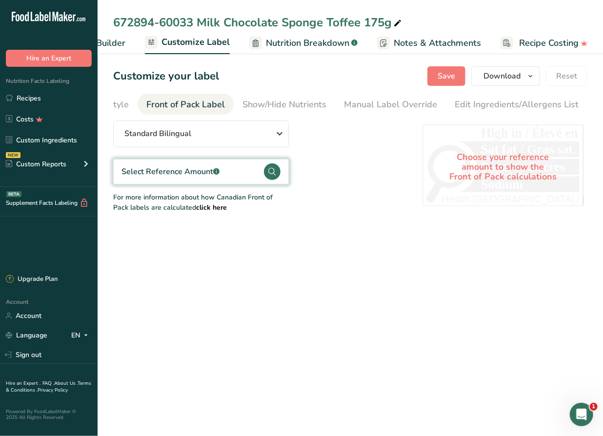
scroll to position [0, 95]
click at [199, 171] on div "Select Reference Amount .a-a{fill:#347362;}.b-a{fill:#fff;}" at bounding box center [170, 172] width 98 height 12
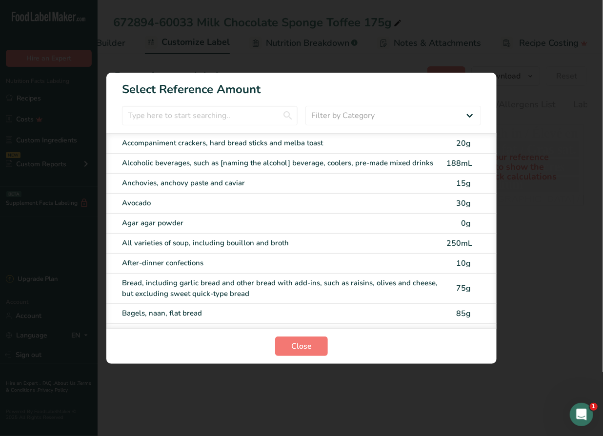
scroll to position [0, 149]
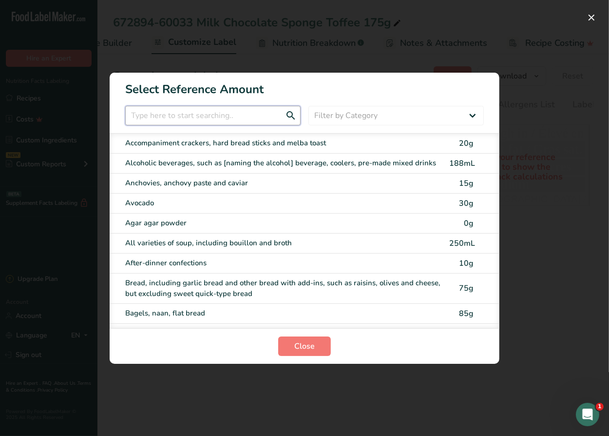
click at [197, 120] on input "FOP Category Selection Modal" at bounding box center [213, 116] width 176 height 20
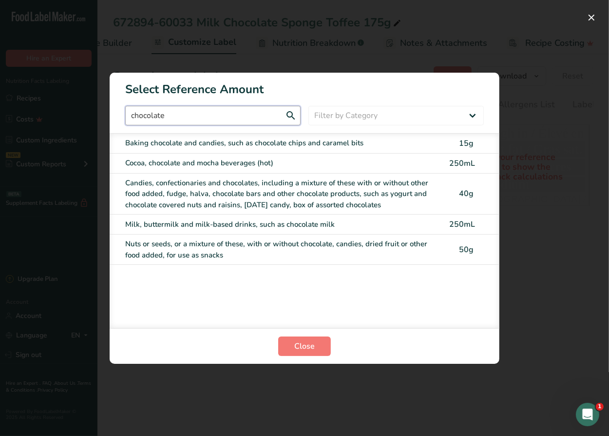
type input "chocolate"
drag, startPoint x: 247, startPoint y: 192, endPoint x: 274, endPoint y: 275, distance: 87.3
click at [247, 193] on div "Candies, confectionaries and chocolates, including a mixture of these with or w…" at bounding box center [284, 193] width 318 height 33
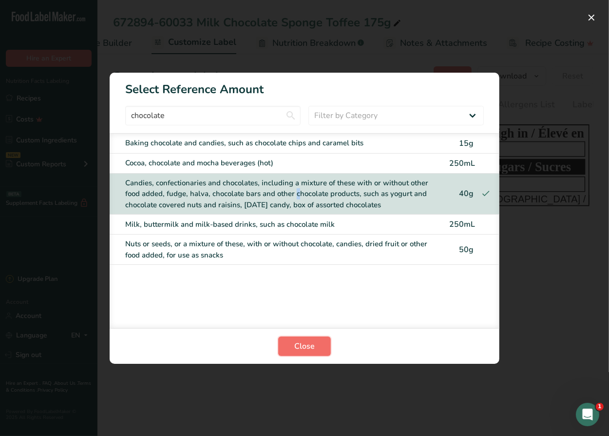
click at [305, 349] on span "Close" at bounding box center [305, 346] width 20 height 12
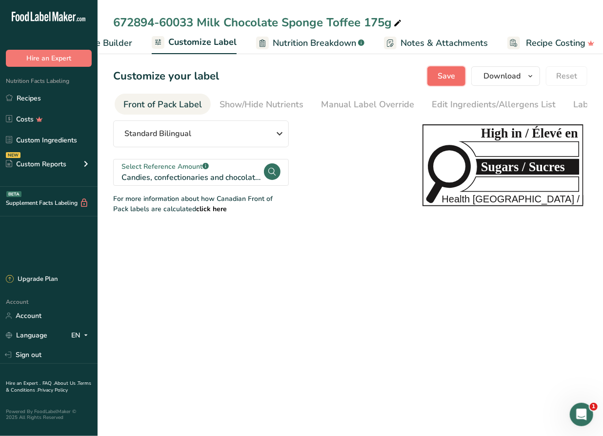
click at [438, 71] on button "Save" at bounding box center [446, 76] width 38 height 20
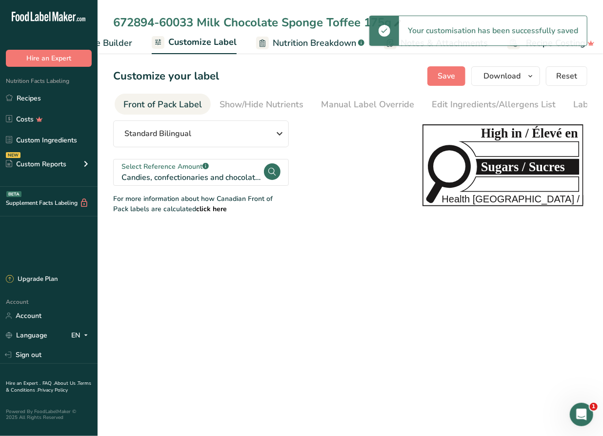
click at [127, 43] on span "Recipe Builder" at bounding box center [103, 43] width 59 height 13
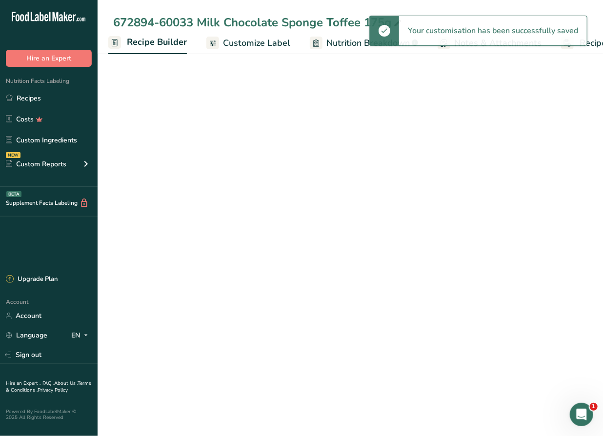
scroll to position [0, 94]
